Goal: Task Accomplishment & Management: Manage account settings

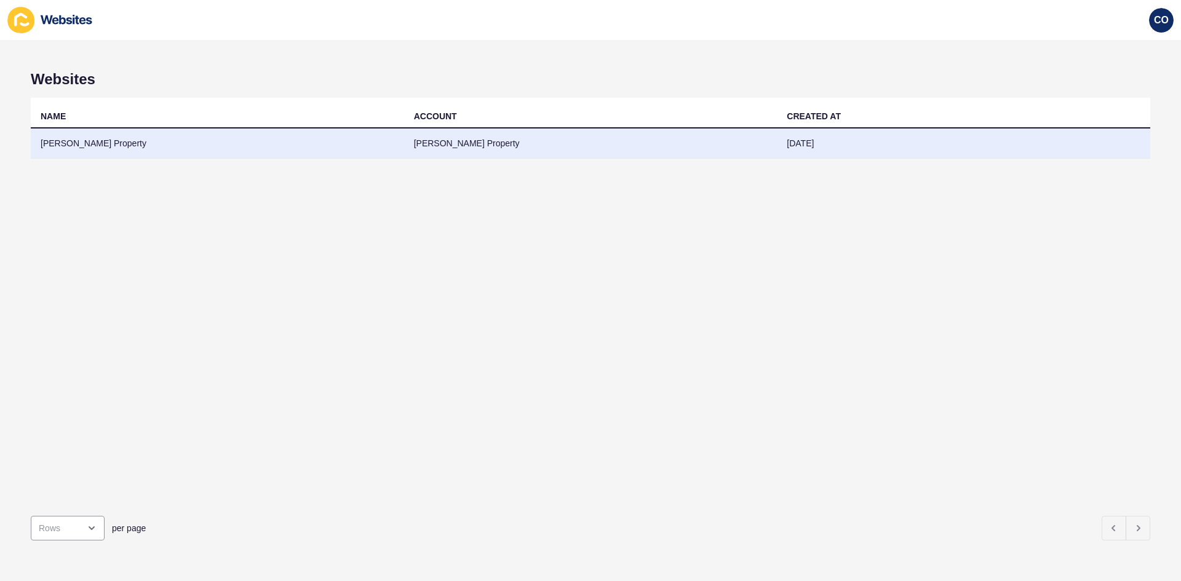
click at [113, 146] on td "[PERSON_NAME] Property" at bounding box center [217, 144] width 373 height 30
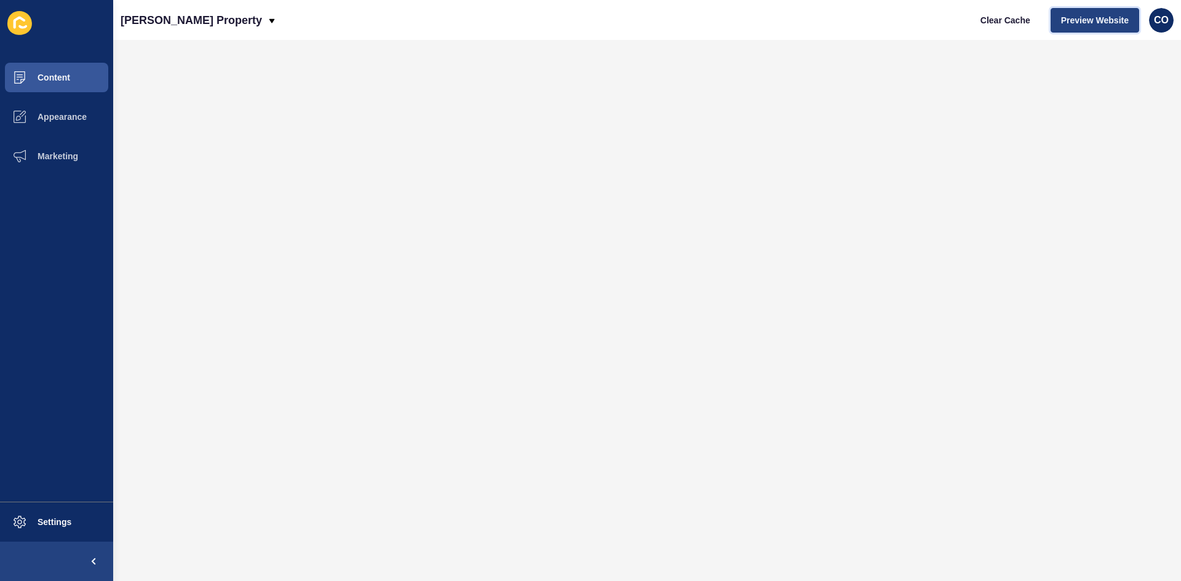
click at [1087, 23] on span "Preview Website" at bounding box center [1095, 20] width 68 height 12
click at [1169, 18] on div "CO" at bounding box center [1161, 20] width 25 height 25
click at [1123, 102] on link "Logout" at bounding box center [1131, 102] width 90 height 27
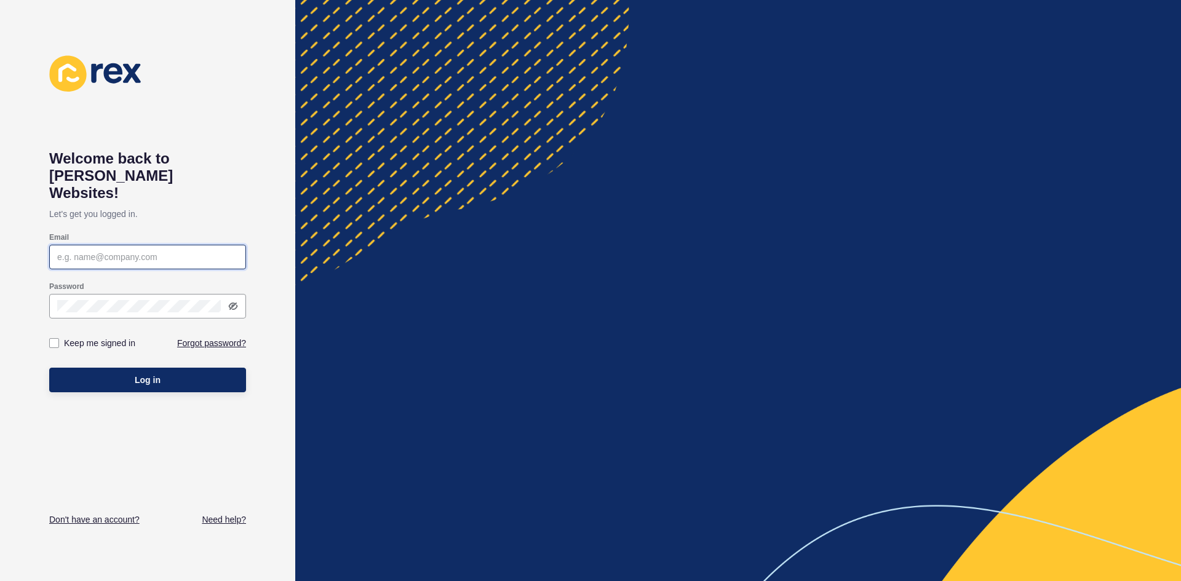
type input "christian.oliveros@rexsoftware.com.au"
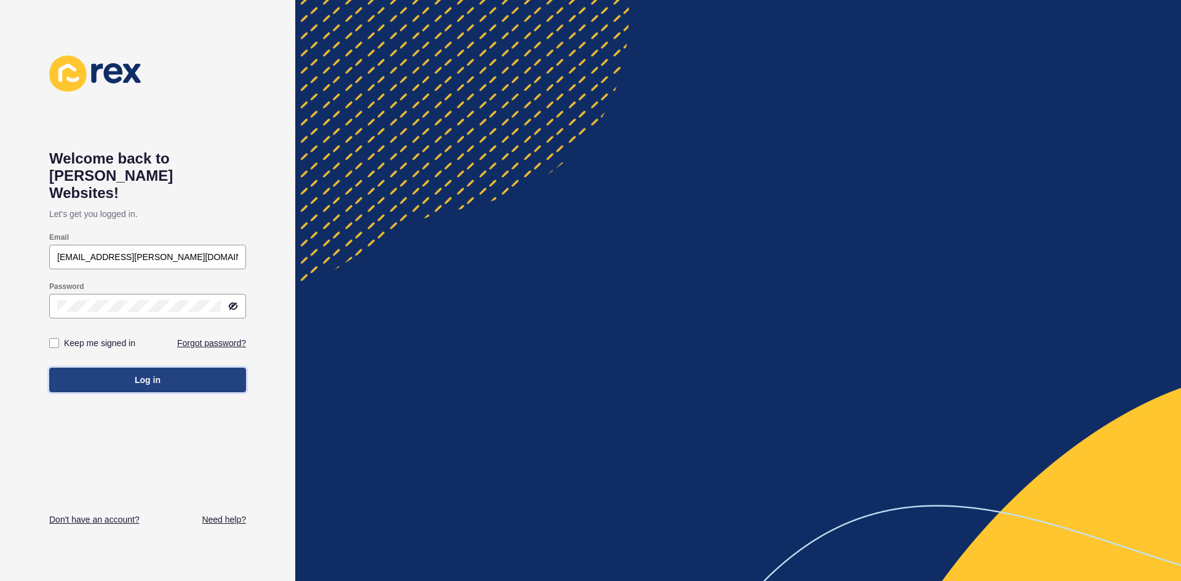
click at [160, 374] on span "Log in" at bounding box center [148, 380] width 26 height 12
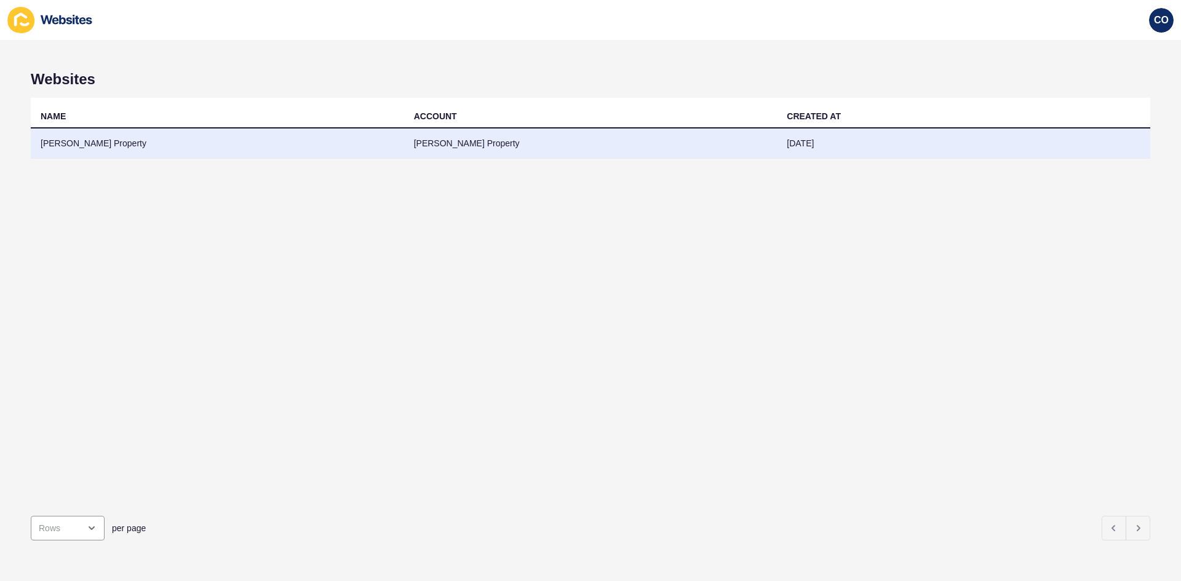
click at [104, 141] on td "[PERSON_NAME] Property" at bounding box center [217, 144] width 373 height 30
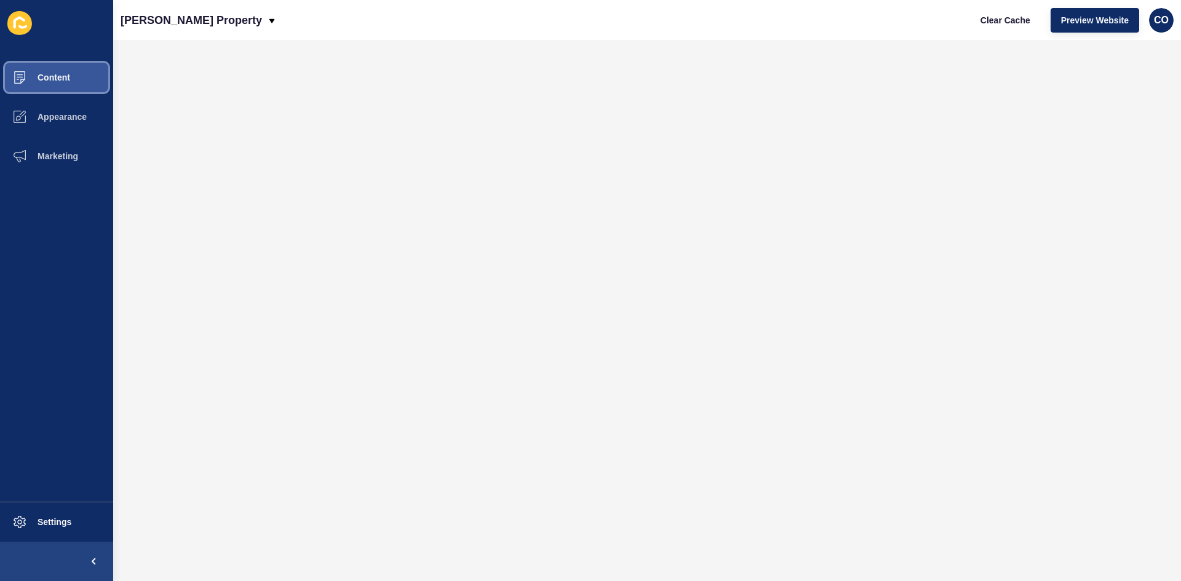
click at [62, 76] on span "Content" at bounding box center [34, 78] width 72 height 10
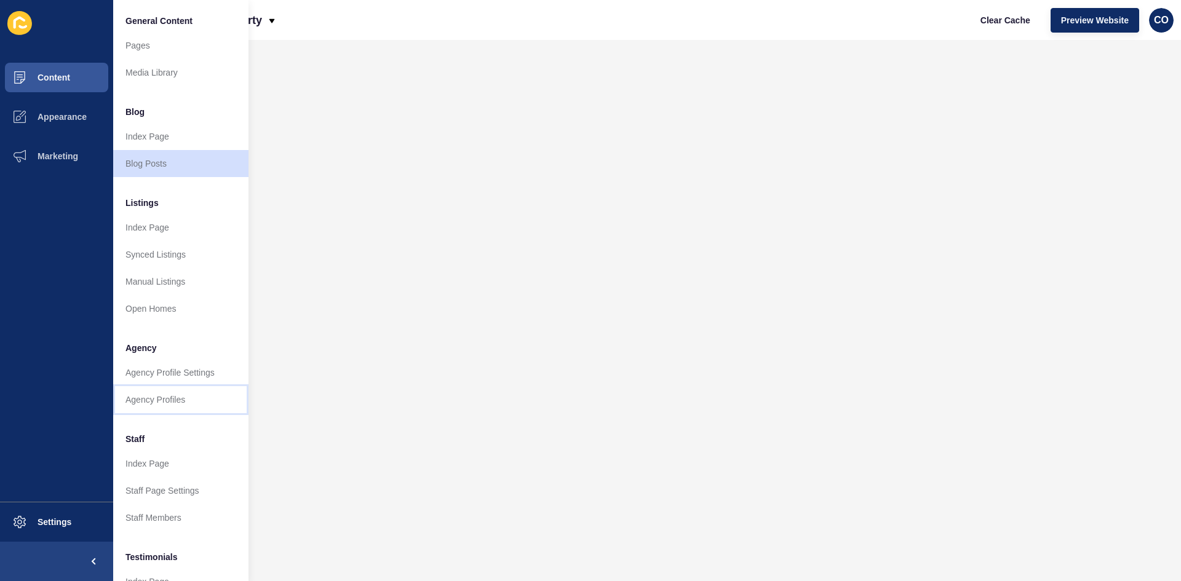
drag, startPoint x: 173, startPoint y: 399, endPoint x: 187, endPoint y: 402, distance: 14.6
click at [173, 399] on link "Agency Profiles" at bounding box center [180, 399] width 135 height 27
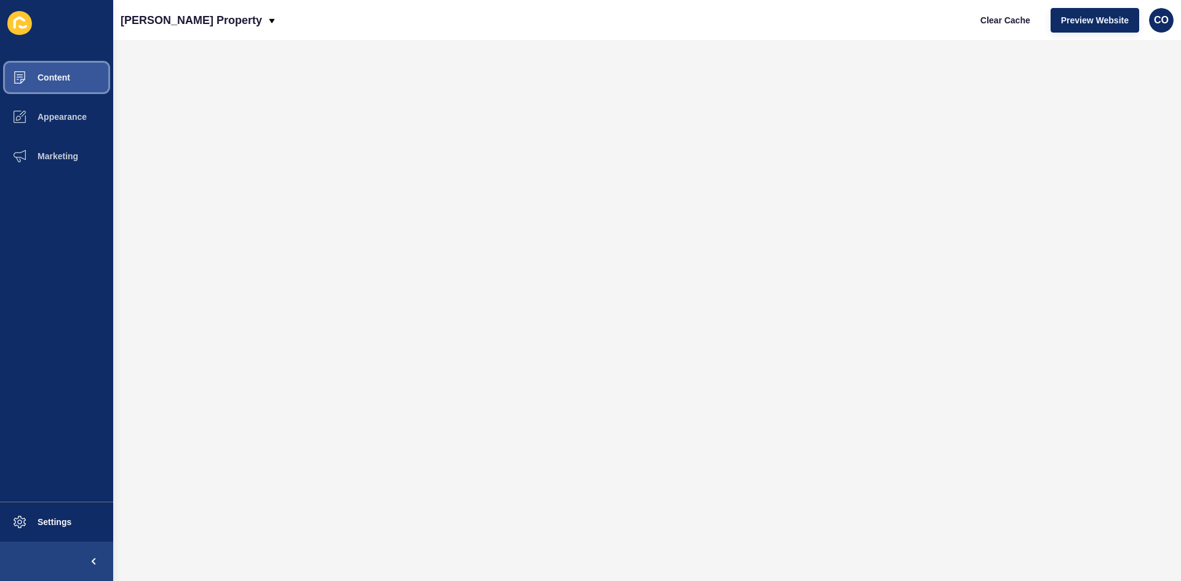
click at [57, 76] on span "Content" at bounding box center [34, 78] width 72 height 10
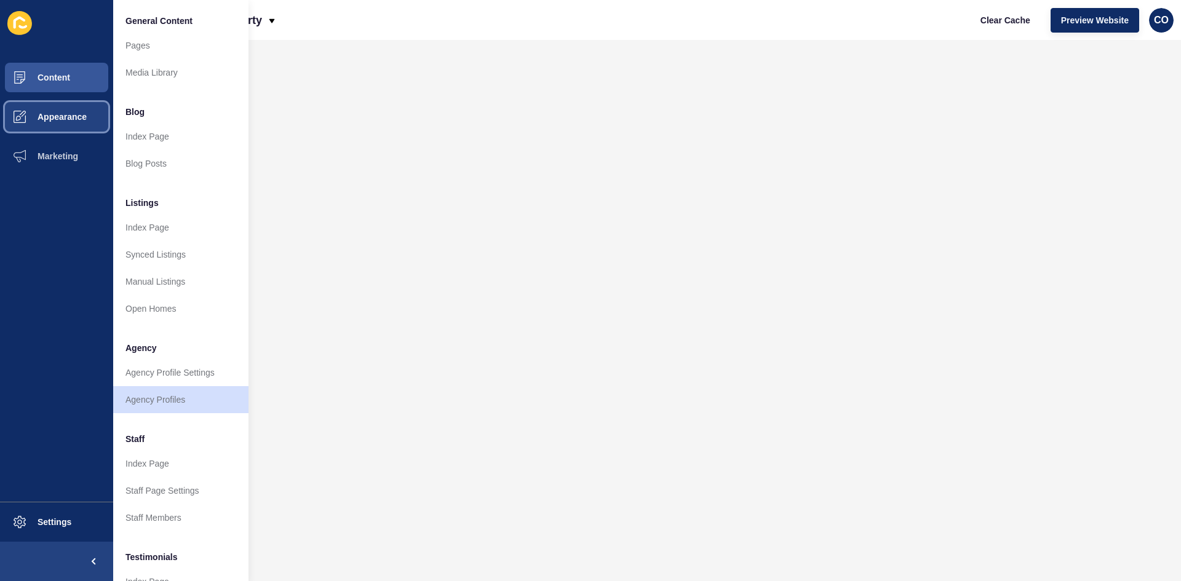
click at [62, 114] on span "Appearance" at bounding box center [42, 117] width 89 height 10
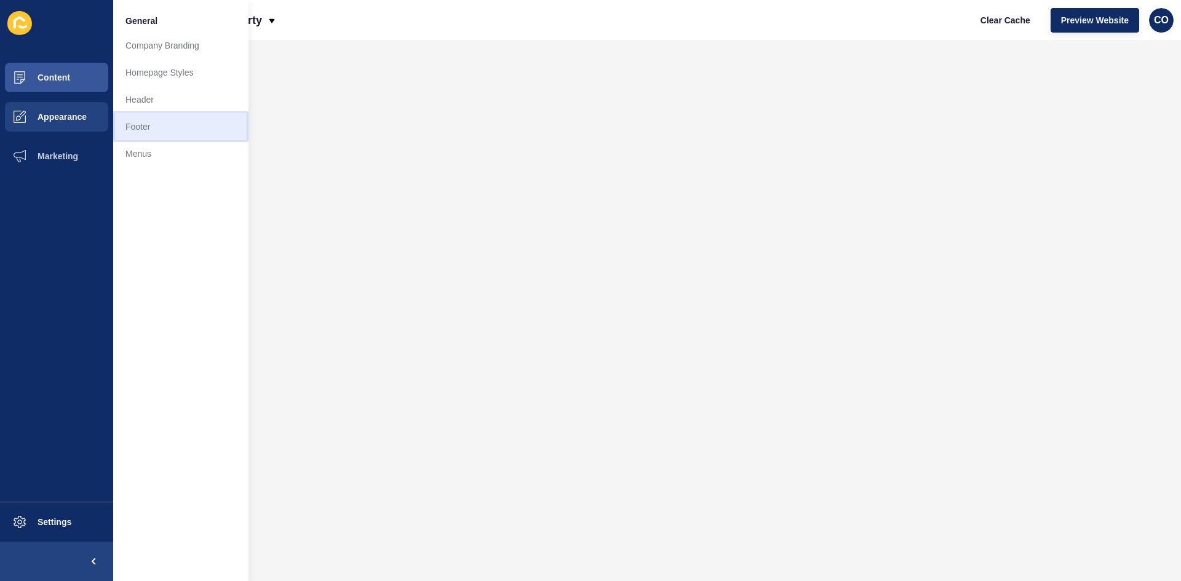
click at [157, 132] on link "Footer" at bounding box center [180, 126] width 135 height 27
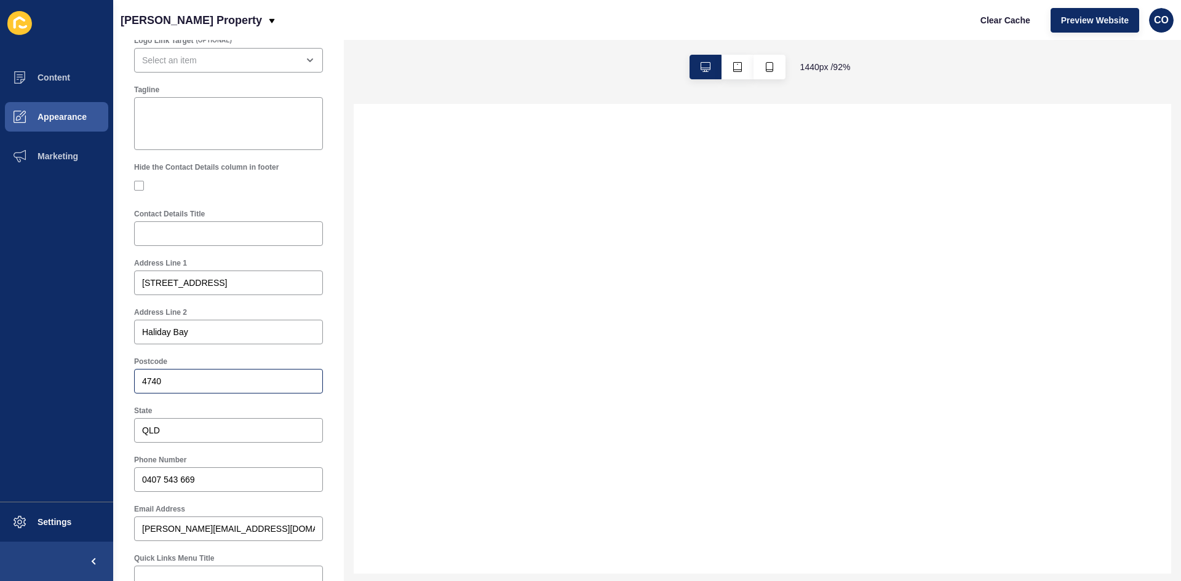
scroll to position [308, 0]
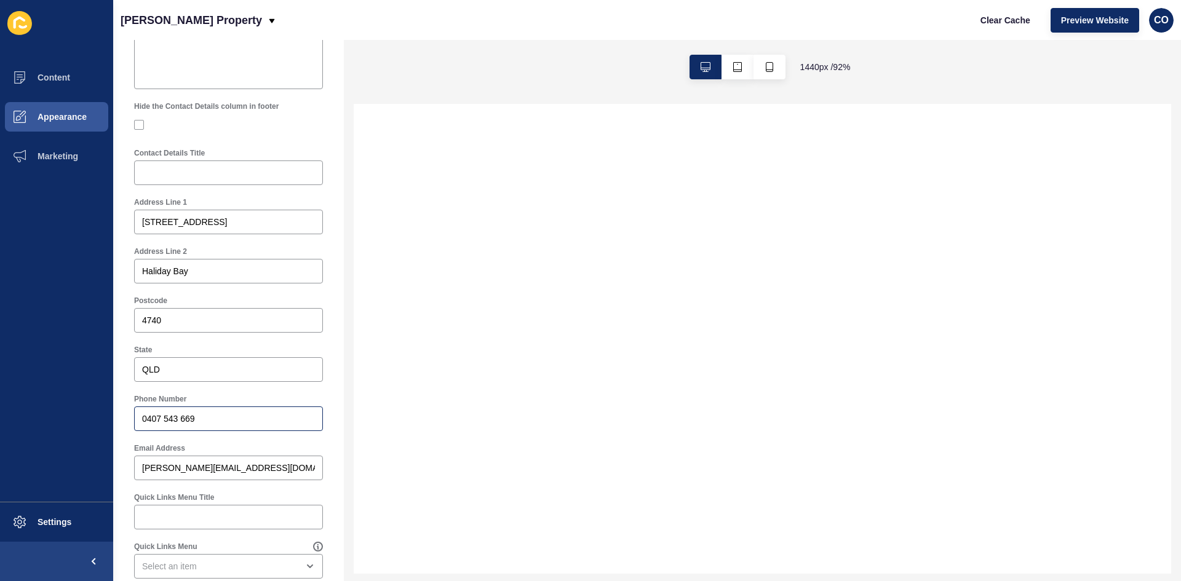
select select
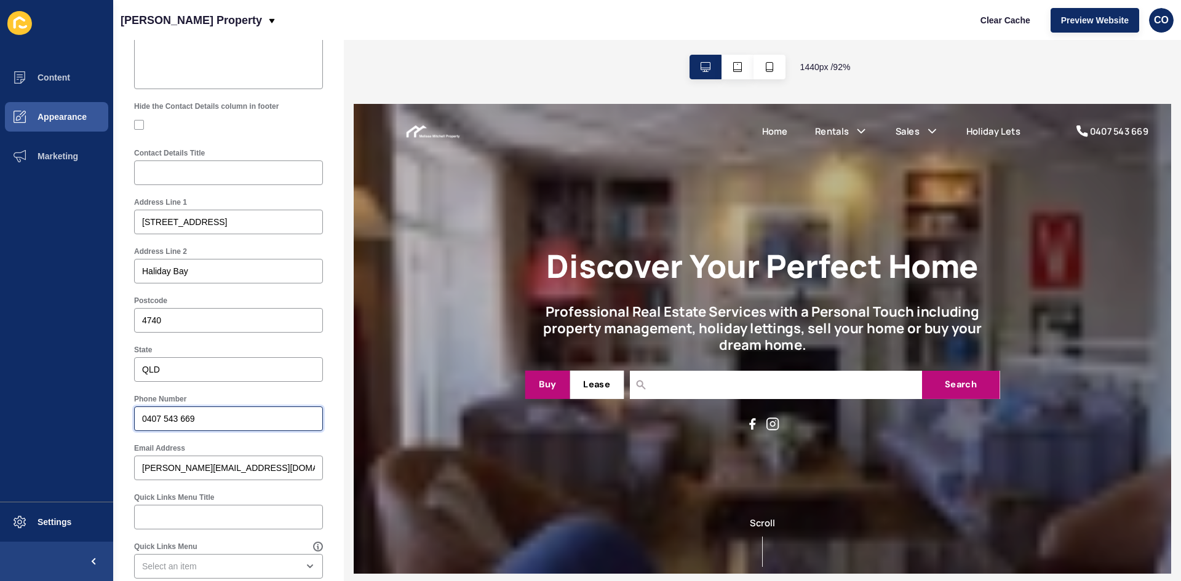
drag, startPoint x: 204, startPoint y: 417, endPoint x: 107, endPoint y: 417, distance: 97.2
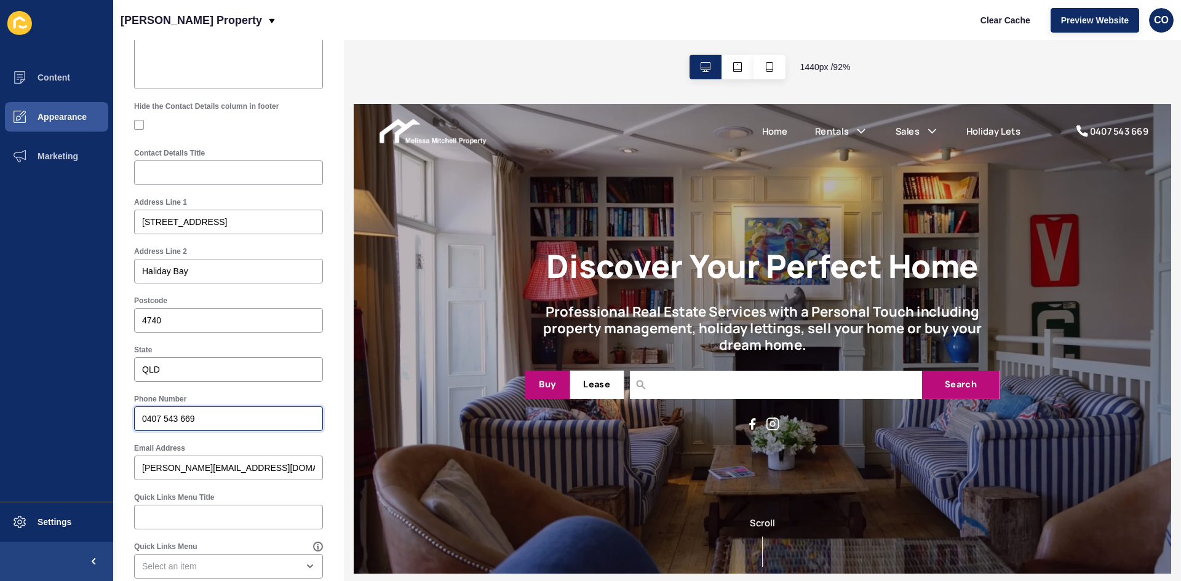
click at [107, 417] on div "Content Appearance Marketing Settings [PERSON_NAME] Property Clear Cache Previe…" at bounding box center [590, 290] width 1181 height 581
paste input "748631575"
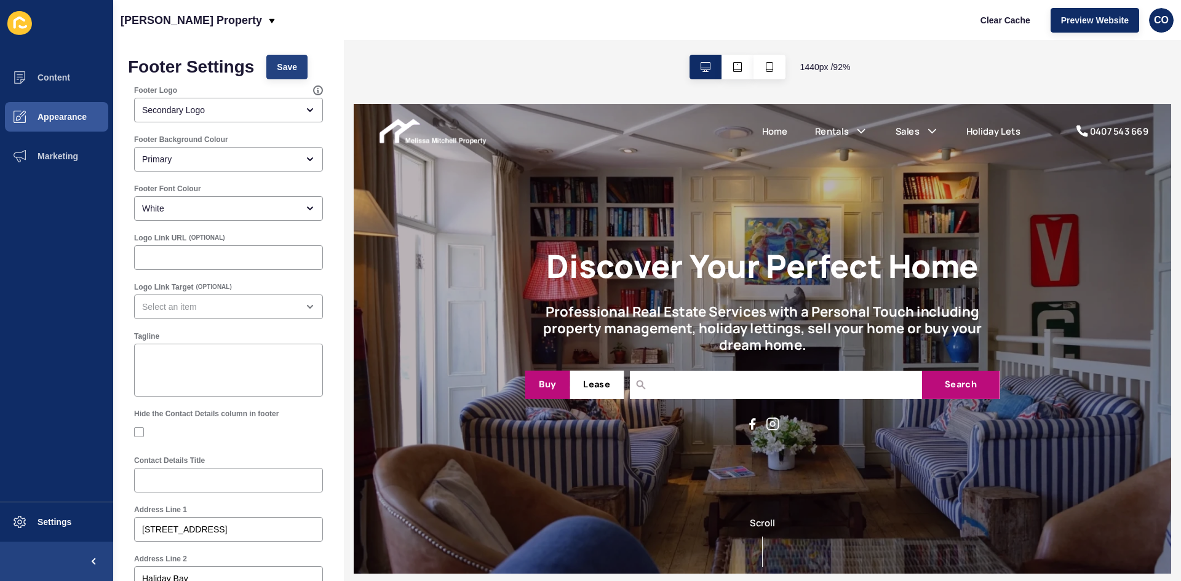
type input "0748631575"
click at [287, 71] on span "Save" at bounding box center [287, 67] width 20 height 12
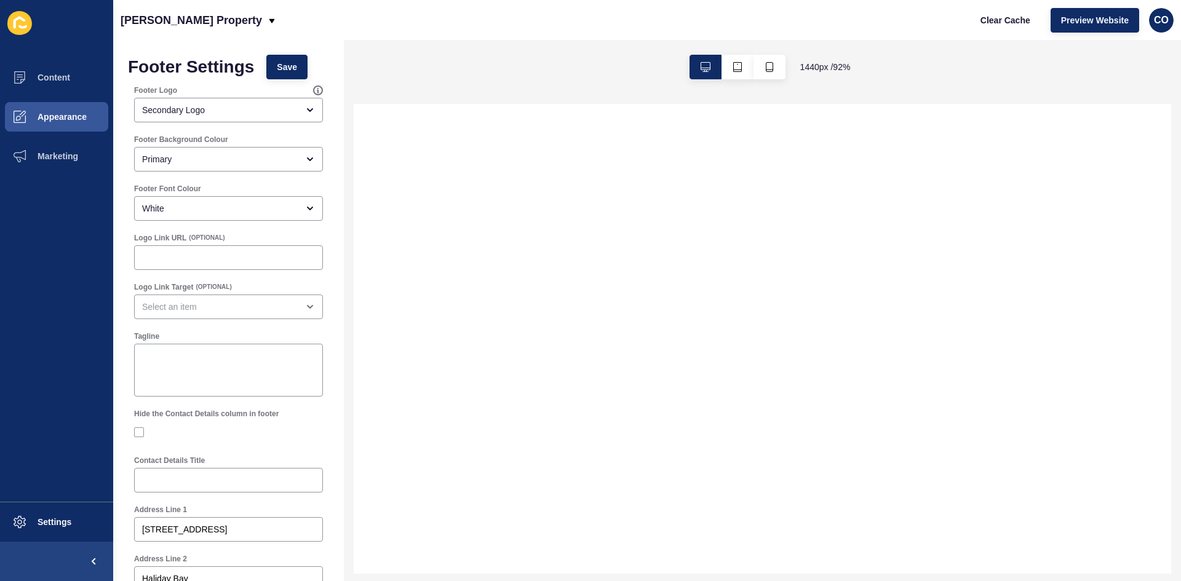
select select
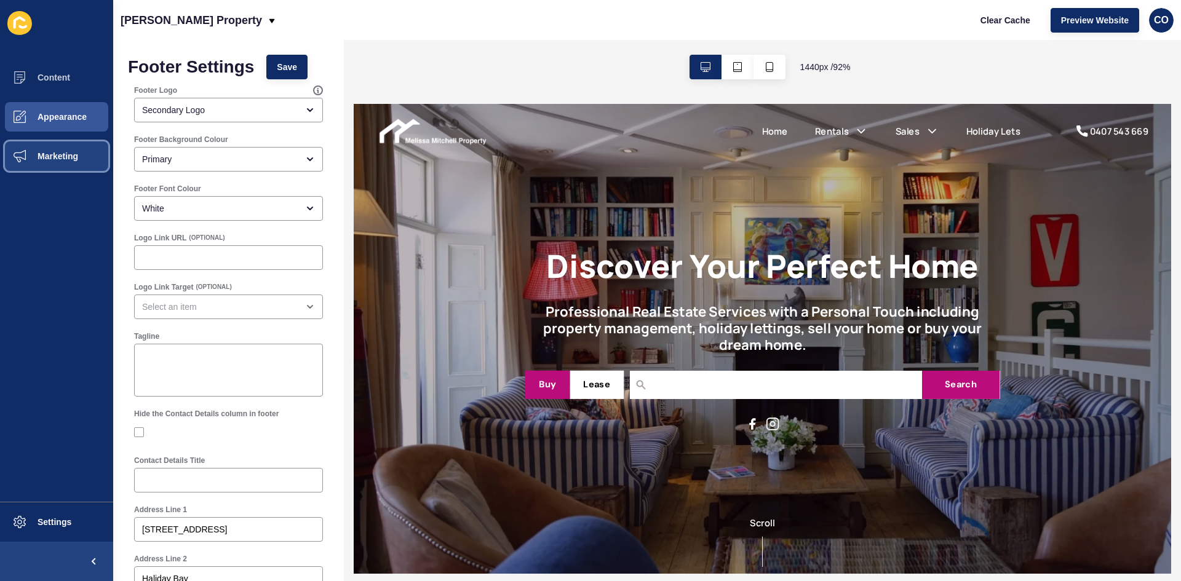
click at [54, 162] on button "Marketing" at bounding box center [56, 156] width 113 height 39
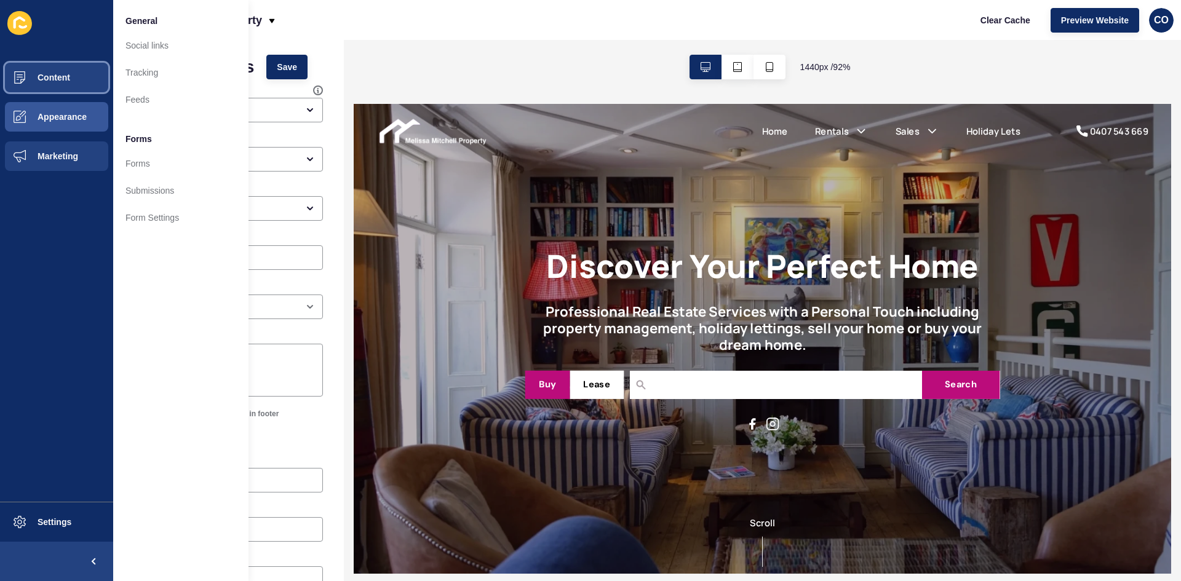
click at [74, 82] on button "Content" at bounding box center [56, 77] width 113 height 39
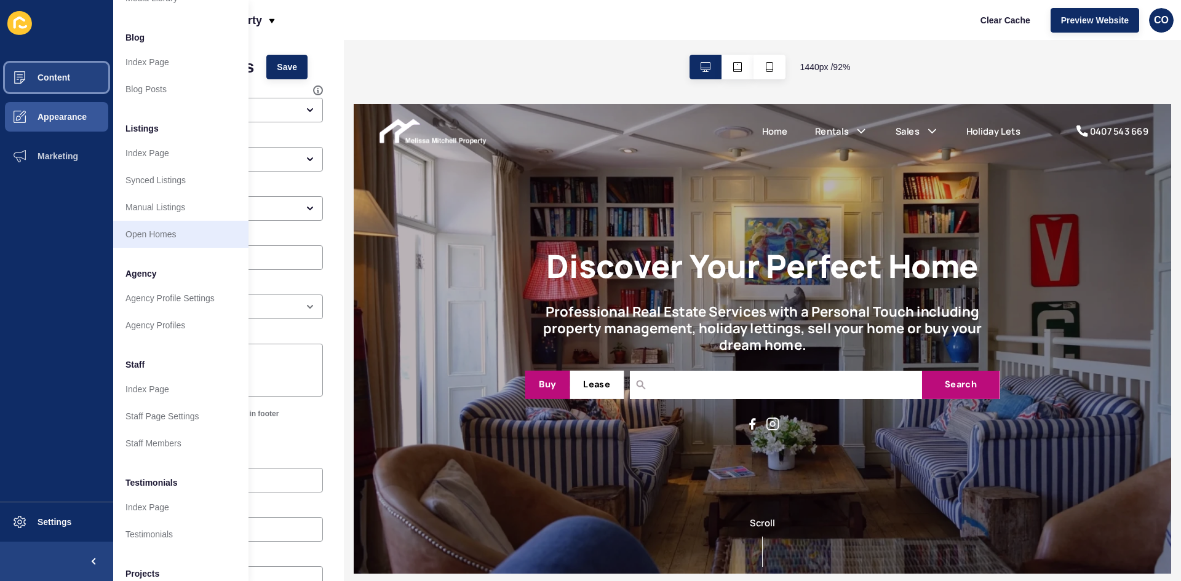
scroll to position [149, 0]
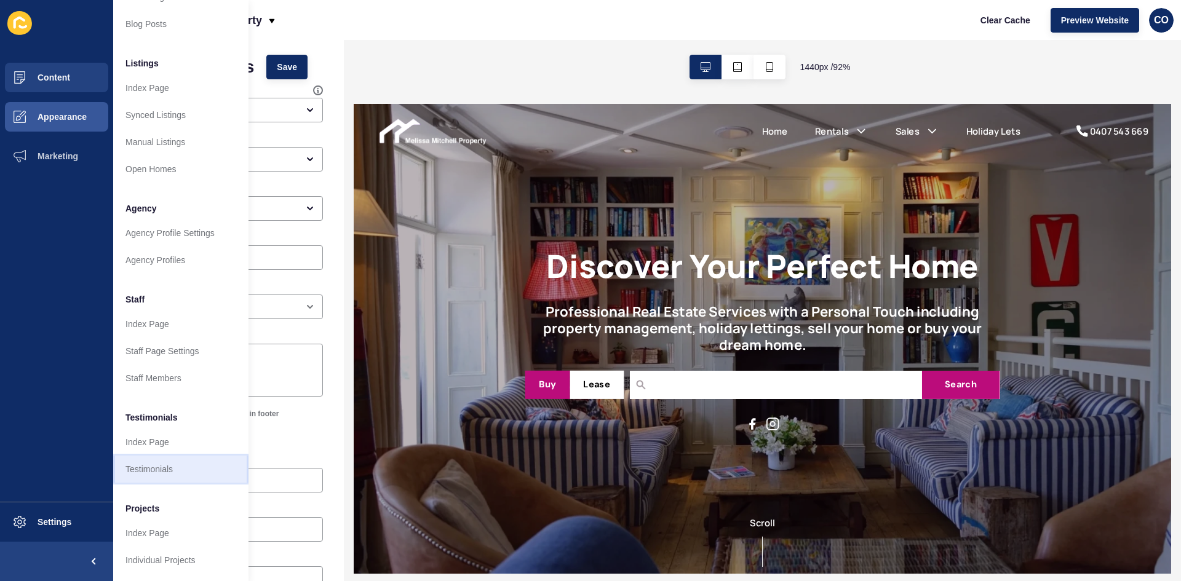
click at [183, 462] on link "Testimonials" at bounding box center [180, 469] width 135 height 27
